Goal: Transaction & Acquisition: Purchase product/service

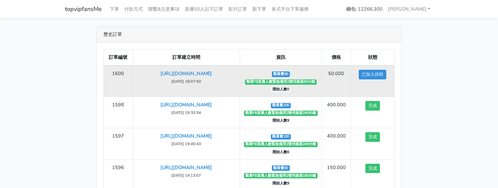
drag, startPoint x: 175, startPoint y: 90, endPoint x: 234, endPoint y: 91, distance: 59.0
click at [234, 91] on td "[URL][DOMAIN_NAME] [DATE] 16:07:50" at bounding box center [186, 81] width 107 height 32
click at [224, 91] on td "[URL][DOMAIN_NAME] [DATE] 16:07:50" at bounding box center [186, 81] width 107 height 32
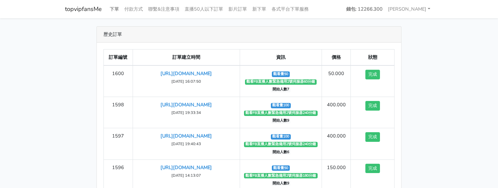
click at [111, 9] on link "下單" at bounding box center [114, 9] width 15 height 13
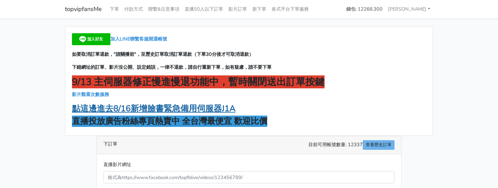
click at [194, 106] on strong "點這邊進去8/16新增臉書緊急備用伺服器J1A" at bounding box center [153, 108] width 163 height 11
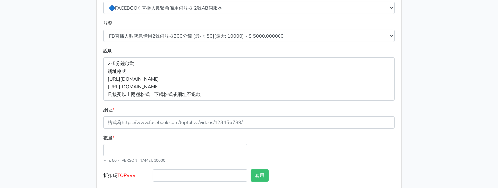
scroll to position [41, 0]
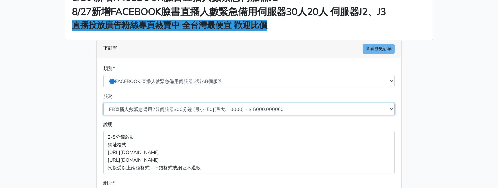
click at [188, 110] on select "FB直播人數緊急備用2號伺服器300分鐘 [最小: 50][最大: 10000] - $ 5000.000000 FB直播人數緊急備用2號伺服器60分鐘 [最…" at bounding box center [248, 109] width 291 height 12
select select "573"
click at [103, 103] on select "FB直播人數緊急備用2號伺服器300分鐘 [最小: 50][最大: 10000] - $ 5000.000000 FB直播人數緊急備用2號伺服器60分鐘 [最…" at bounding box center [248, 109] width 291 height 12
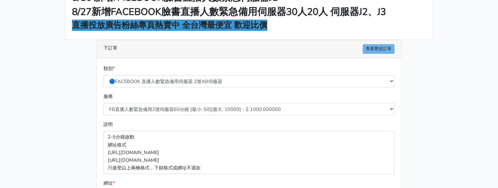
click at [159, 95] on div "服務 FB直播人數緊急備用2號伺服器300分鐘 [最小: 50][最大: 10000] - $ 5000.000000 FB直播人數緊急備用2號伺服器60分鐘…" at bounding box center [249, 104] width 294 height 23
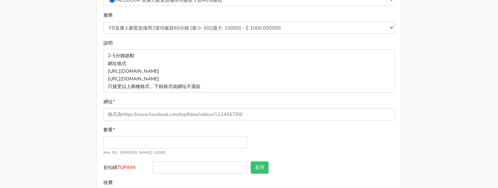
scroll to position [150, 0]
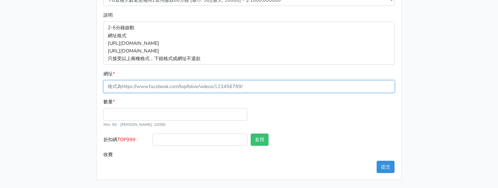
drag, startPoint x: 219, startPoint y: 83, endPoint x: 205, endPoint y: 92, distance: 16.6
click at [219, 83] on input "網址 *" at bounding box center [248, 86] width 291 height 12
paste input "[URL][DOMAIN_NAME]"
type input "[URL][DOMAIN_NAME]"
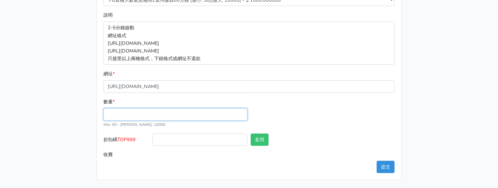
click at [160, 119] on input "數量 *" at bounding box center [175, 114] width 144 height 12
type input "50"
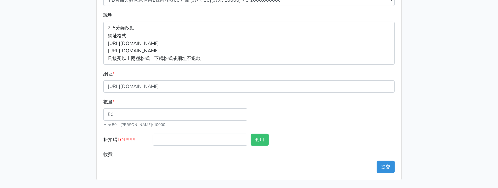
type input "50.000"
click at [122, 139] on span "TOP999" at bounding box center [126, 139] width 18 height 7
click at [153, 139] on input "折扣碼 TOP999" at bounding box center [200, 139] width 95 height 12
click at [122, 139] on span "TOP999" at bounding box center [126, 139] width 18 height 7
click at [153, 139] on input "折扣碼 TOP999" at bounding box center [200, 139] width 95 height 12
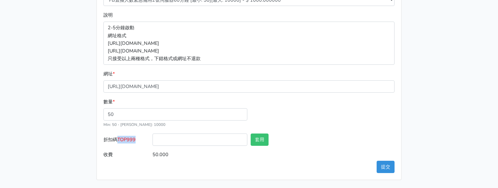
copy span "TOP999"
click at [180, 136] on input "折扣碼 TOP999" at bounding box center [200, 139] width 95 height 12
paste input "TOP999"
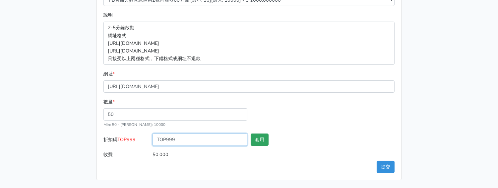
type input "TOP999"
click at [256, 139] on button "套用" at bounding box center [260, 139] width 18 height 12
type input "套用失敗"
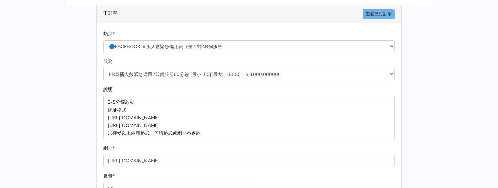
scroll to position [0, 0]
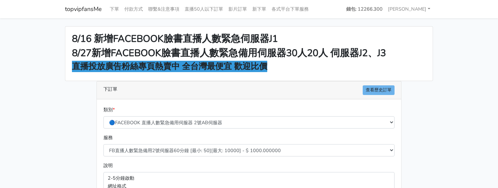
click at [198, 91] on div "下訂單 查看歷史訂單" at bounding box center [249, 90] width 304 height 18
click at [87, 107] on div "8/16 新增FACEBOOK臉書直播人數緊急伺服器J1 8/27新增FACEBOOK臉書直播人數緊急備用伺服器30人20人 伺服器J2、J3 直播投放廣告粉…" at bounding box center [249, 178] width 378 height 304
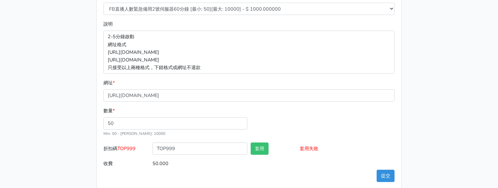
scroll to position [150, 0]
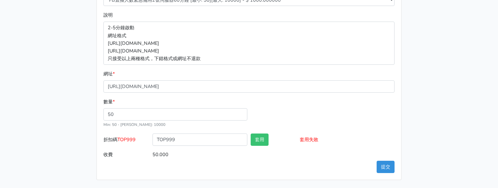
click at [76, 102] on div "8/16 新增FACEBOOK臉書直播人數緊急伺服器J1 8/27新增FACEBOOK臉書直播人數緊急備用伺服器30人20人 伺服器J2、J3 直播投放廣告粉…" at bounding box center [249, 28] width 378 height 304
click at [286, 105] on div "數量 * 50 Min: 50 - Max: 10000" at bounding box center [249, 115] width 294 height 35
click at [385, 166] on button "提交" at bounding box center [386, 166] width 18 height 12
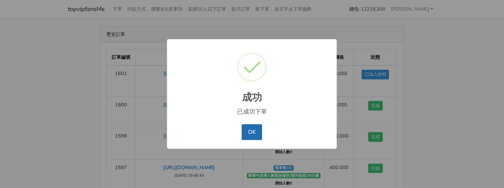
click at [252, 131] on button "OK" at bounding box center [252, 132] width 20 height 16
